Goal: Use online tool/utility

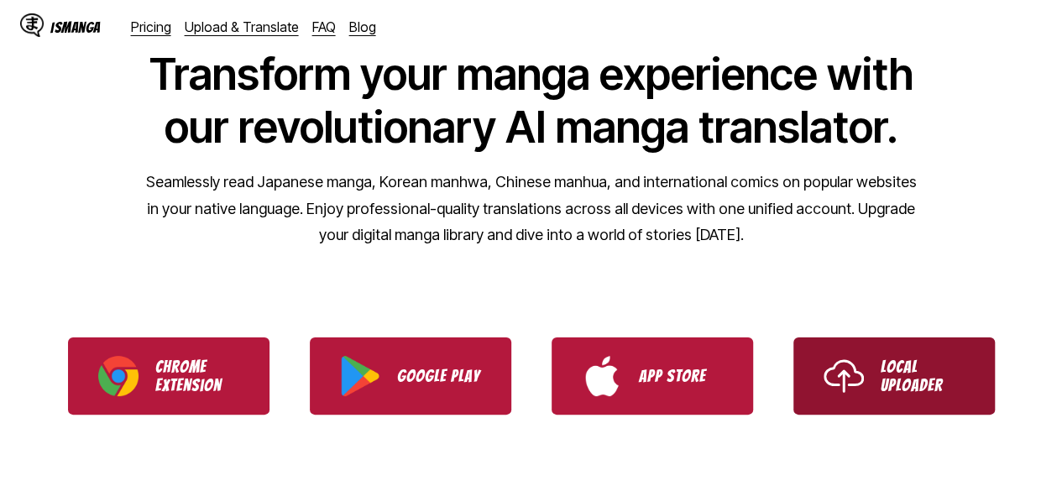
click at [834, 370] on img "Use IsManga Local Uploader" at bounding box center [844, 376] width 40 height 40
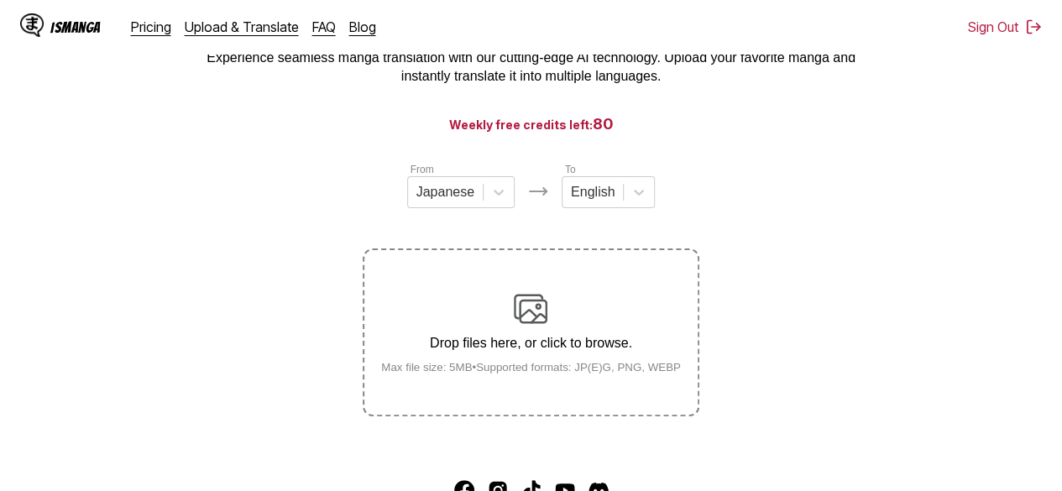
scroll to position [168, 0]
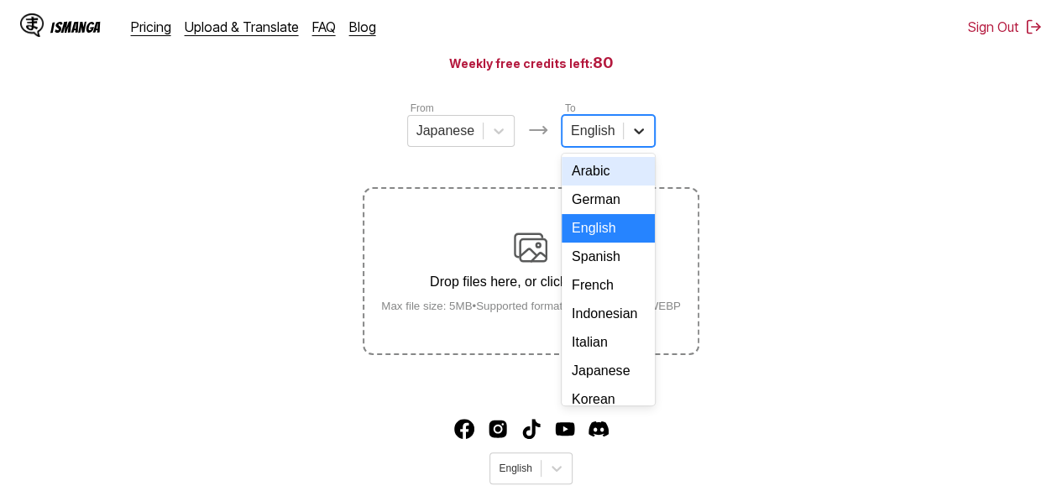
click at [625, 145] on div at bounding box center [639, 131] width 30 height 30
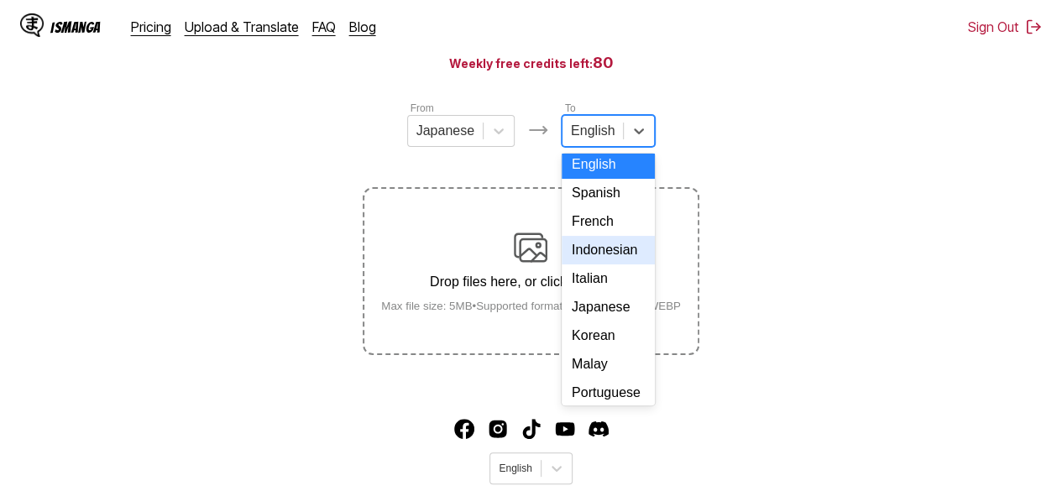
scroll to position [84, 0]
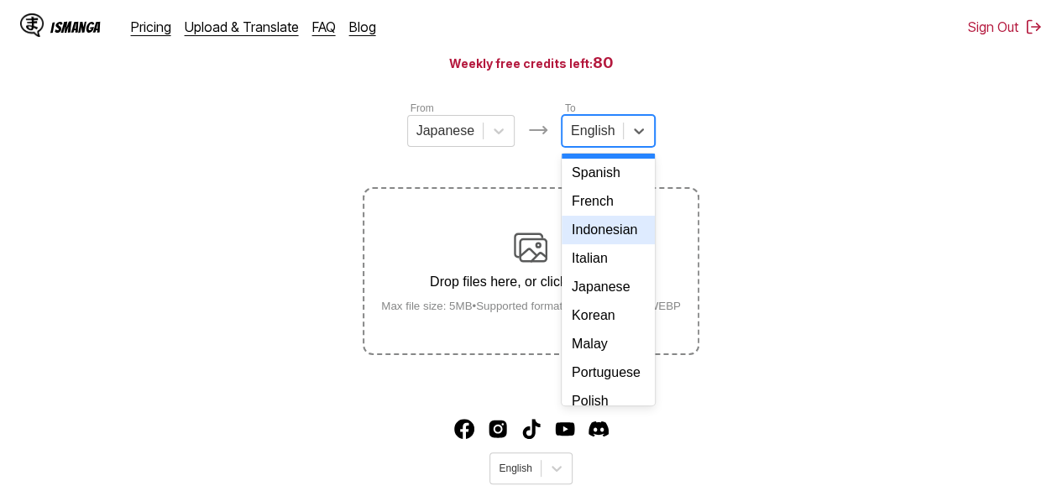
click at [600, 244] on div "Indonesian" at bounding box center [608, 230] width 93 height 29
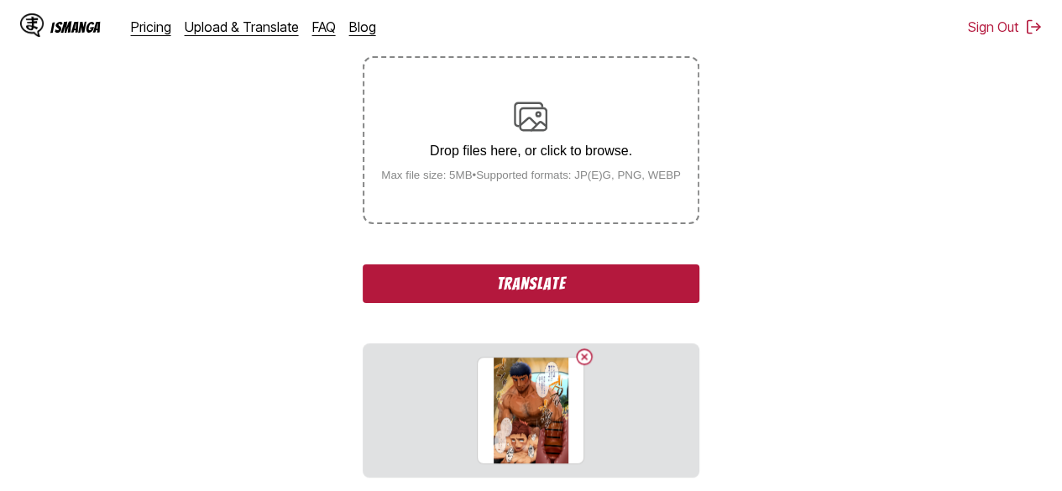
scroll to position [420, 0]
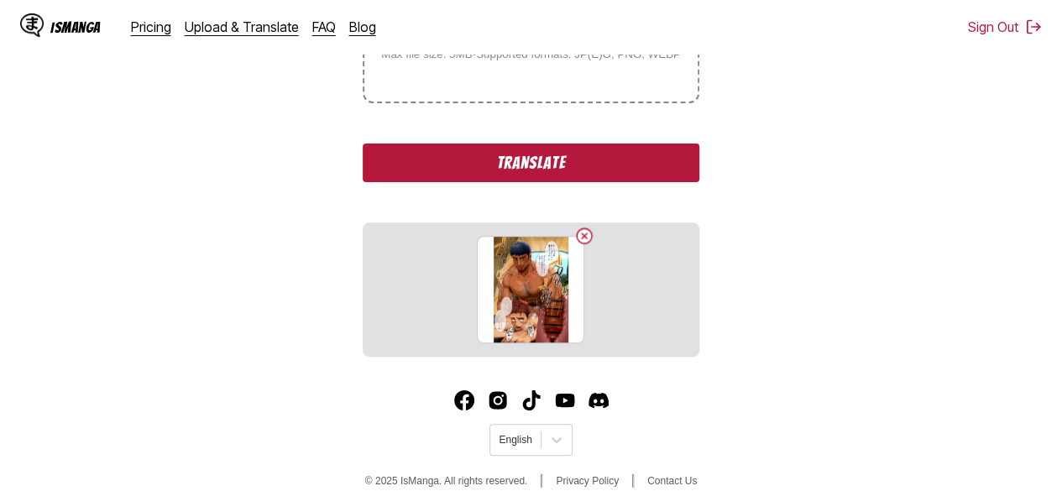
click at [532, 170] on button "Translate" at bounding box center [531, 163] width 336 height 39
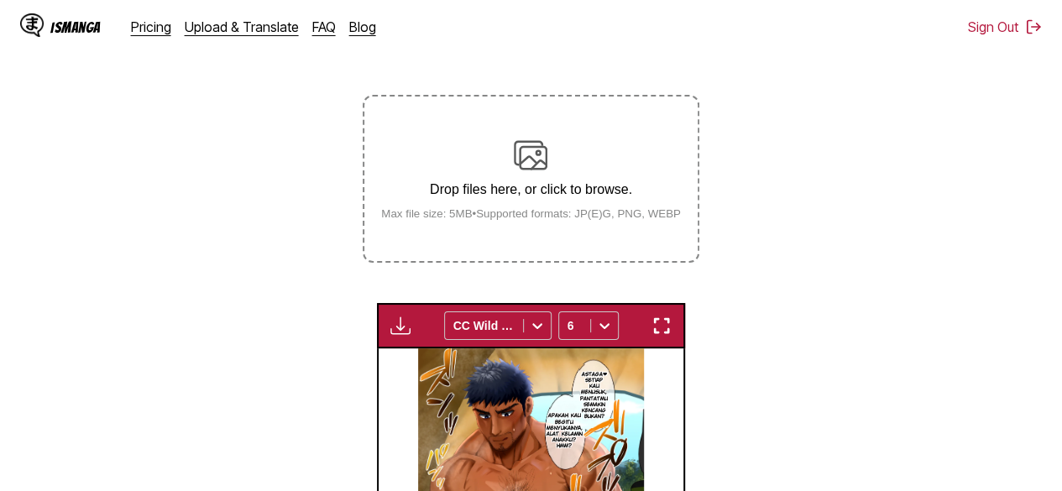
scroll to position [227, 0]
